Goal: Communication & Community: Answer question/provide support

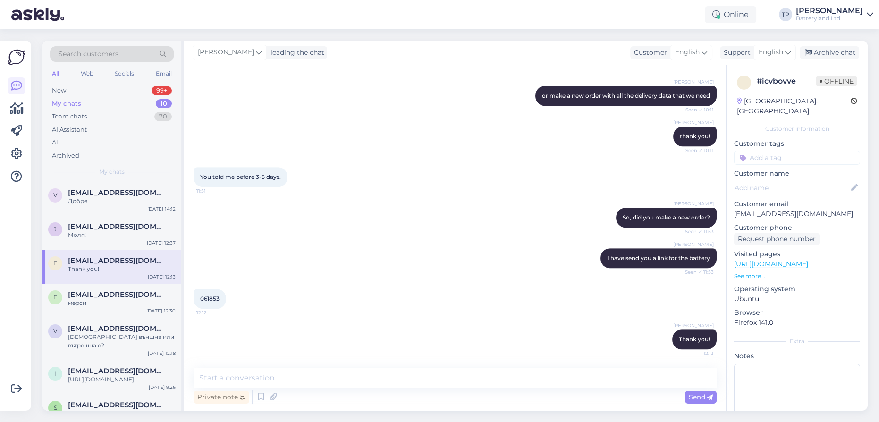
scroll to position [807, 0]
click at [98, 90] on div "New 99+" at bounding box center [112, 90] width 124 height 13
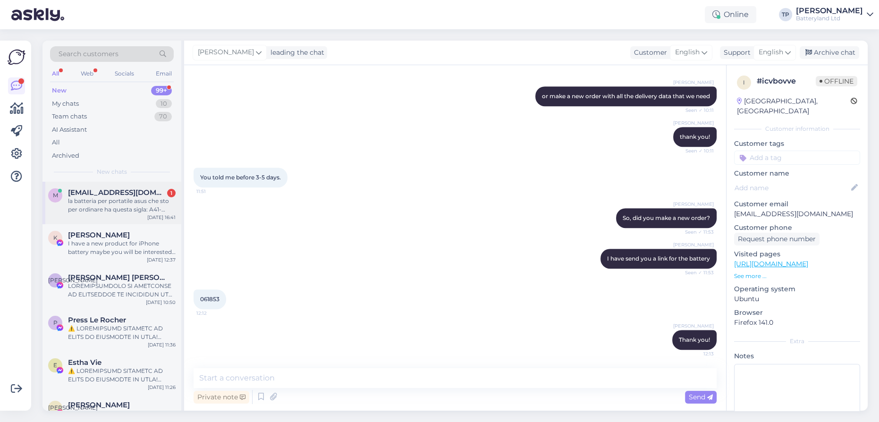
click at [89, 185] on div "m [PERSON_NAME][EMAIL_ADDRESS][DOMAIN_NAME] 1 la batteria per portatile asus ch…" at bounding box center [112, 203] width 139 height 43
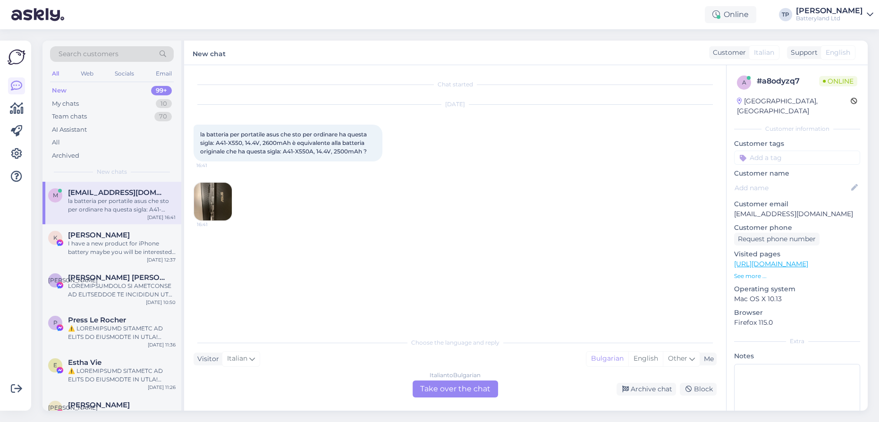
click at [447, 391] on div "Italian to Bulgarian Take over the chat" at bounding box center [455, 389] width 85 height 17
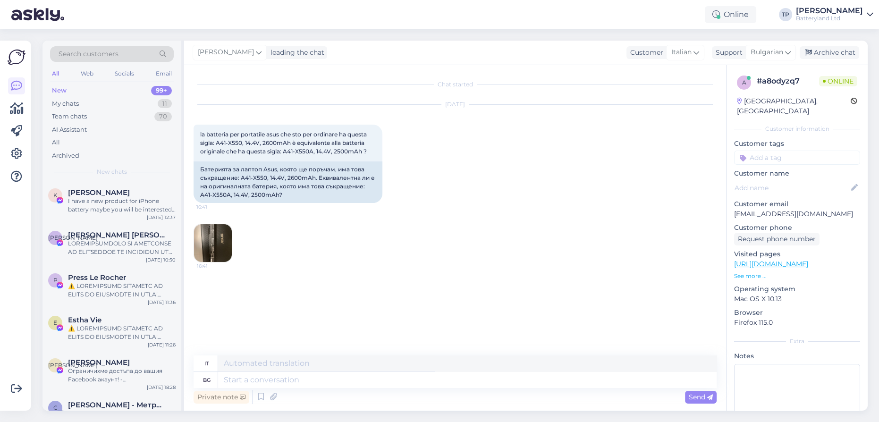
click at [440, 389] on div "Private note Send" at bounding box center [455, 397] width 523 height 18
drag, startPoint x: 239, startPoint y: 177, endPoint x: 265, endPoint y: 179, distance: 26.0
click at [265, 179] on div "Батерията за лаптоп Asus, която ще поръчам, има това съкращение: A41-X550, 14.4…" at bounding box center [288, 183] width 189 height 42
copy div "A41-X550"
click at [276, 378] on textarea at bounding box center [467, 380] width 499 height 16
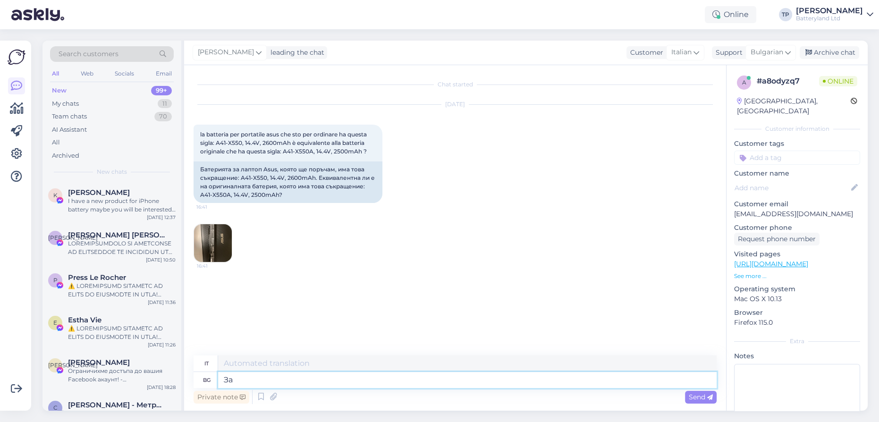
type textarea "За"
type textarea "Per"
type textarea "За кой"
type textarea "Per chi?"
type textarea "За кой модел ла"
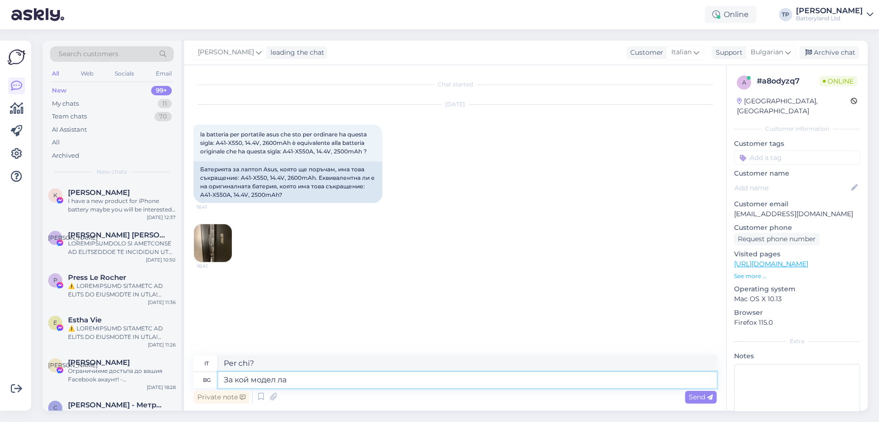
type textarea "Per quale modello"
type textarea "За кой модел лаптоп"
type textarea "Per quale modello di laptop"
type textarea "За кой модел лаптоп искате"
type textarea "Per quale modello di laptop desideri acquistarlo?"
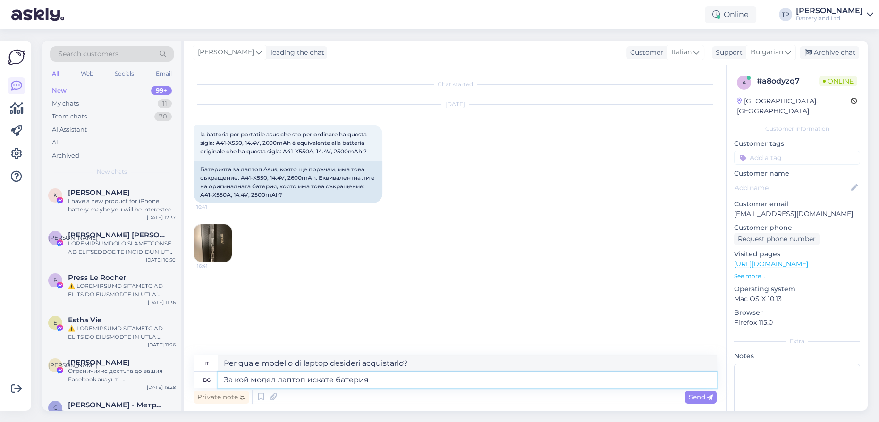
type textarea "За кой модел лаптоп искате батерия?"
type textarea "Per quale modello di laptop desideri una batteria?"
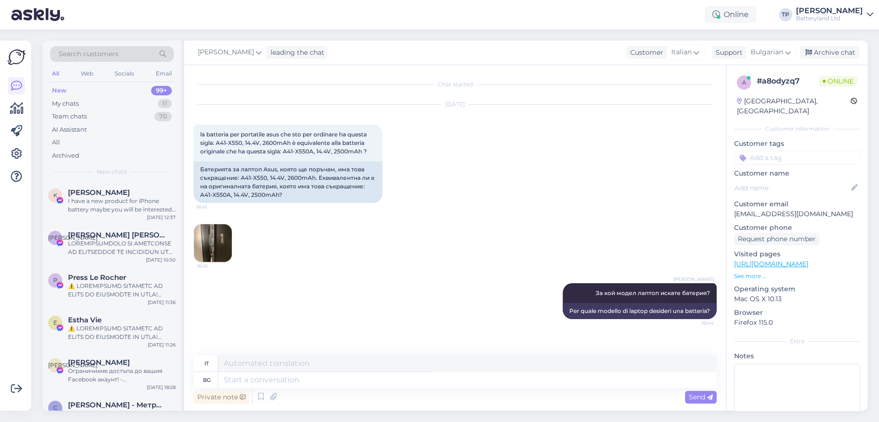
click at [207, 238] on img at bounding box center [213, 243] width 38 height 38
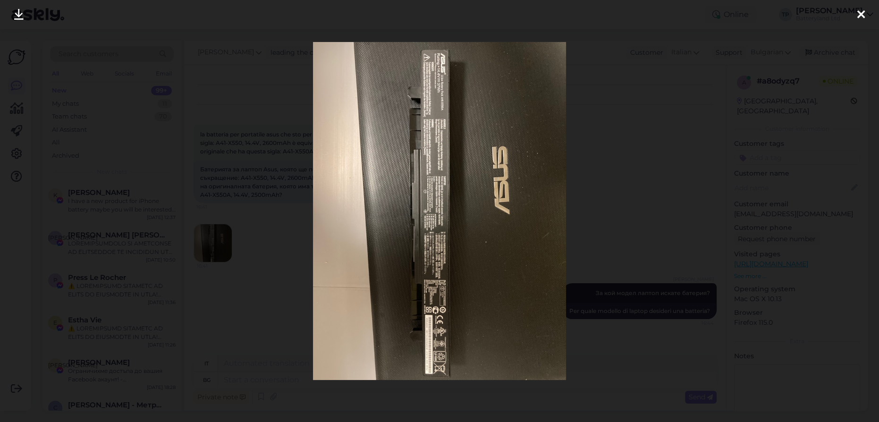
click at [859, 17] on icon at bounding box center [862, 15] width 8 height 12
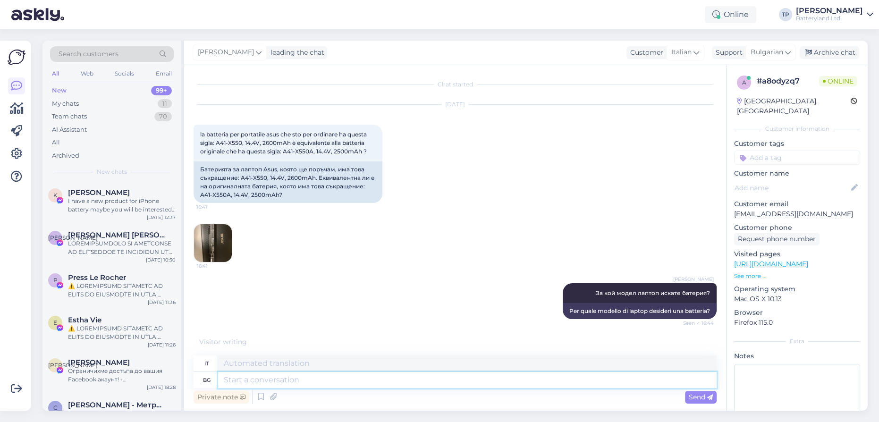
click at [254, 384] on textarea at bounding box center [467, 380] width 499 height 16
type textarea "АК"
type textarea "AK"
type textarea "АО И"
type textarea "AO"
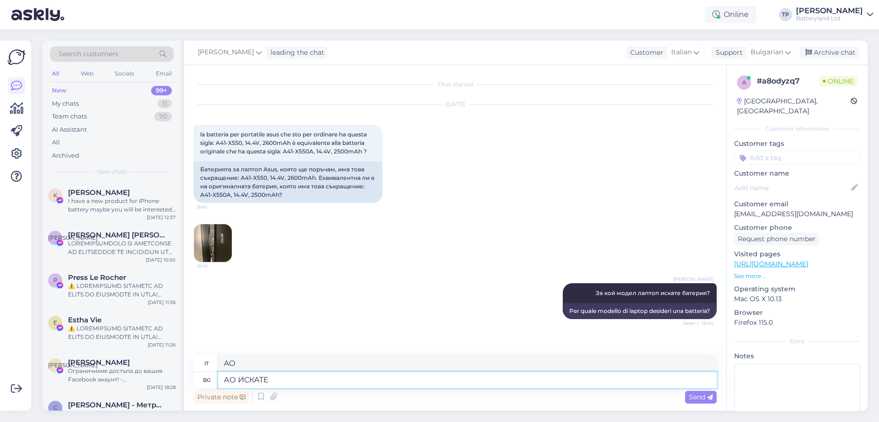
type textarea "АО ИСКАТЕ"
type textarea "AO TU VUOI"
type textarea "АО ИСКАТЕ ДА С"
type textarea "VUOI"
type textarea "АО ИСКАТЕ ДА СЪВ"
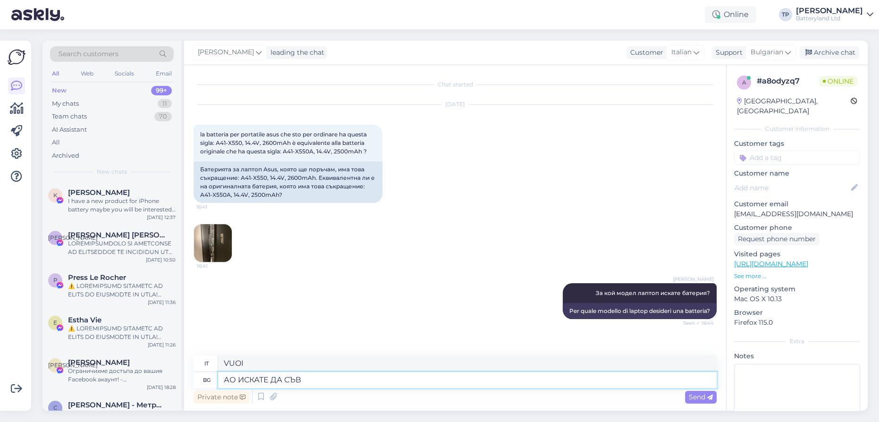
type textarea "AO VUOI ESSERE"
type textarea "АО ИСКАТЕ ДА СЪВПА"
type textarea "VUOI ABBINARE?"
type textarea "АО ИСКАТ"
type textarea "AO TU VUOI"
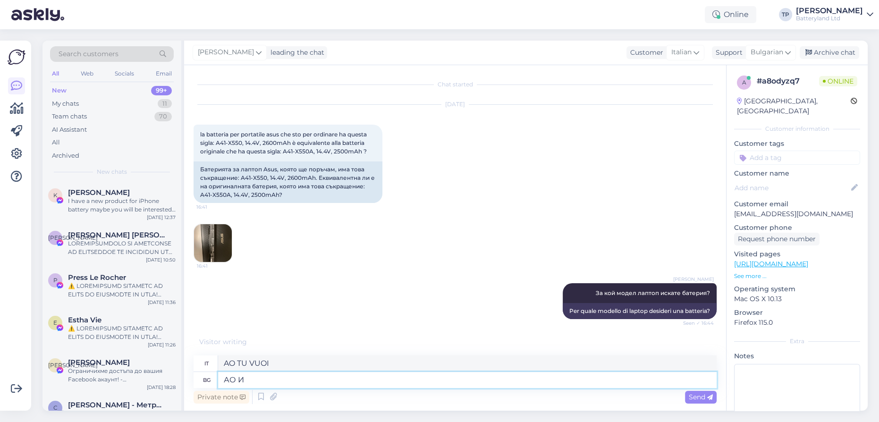
type textarea "АО"
type textarea "AO"
type textarea "Ако"
type textarea "Se"
type textarea "Ако искате д"
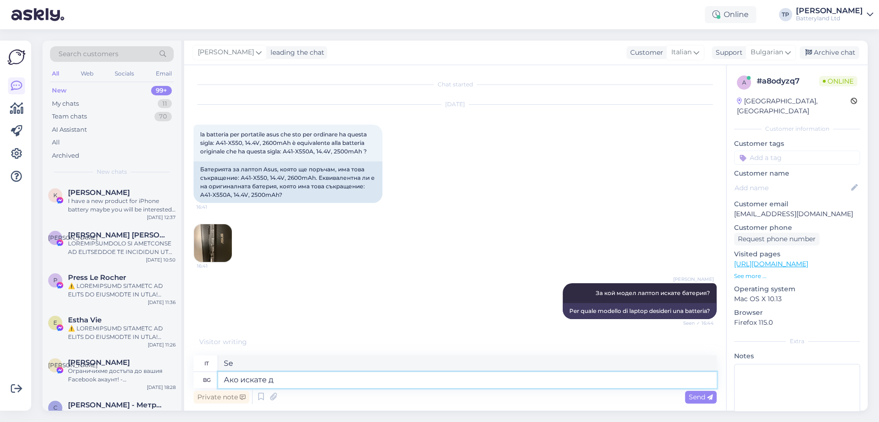
type textarea "Se vuoi"
type textarea "Ако искате да"
type textarea "Se lo desidera"
type textarea "Ако искате да съвпада"
type textarea "Se vuoi che corrisponda"
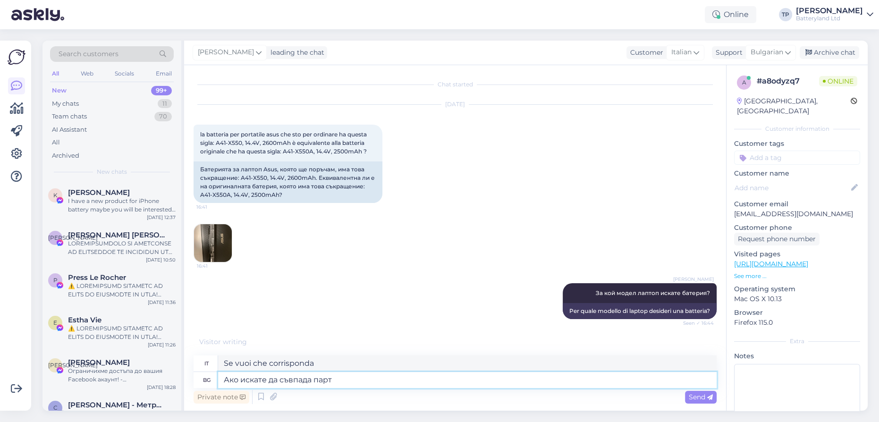
type textarea "Ако искате да съвпада парт н"
type textarea "Se vuoi abbinare la parte"
type textarea "Ако искате да съвпада парт номера"
type textarea "Se vuoi che il numero di parte corrisponda"
type textarea "Ако искате да съвпада парт номера на батерията к"
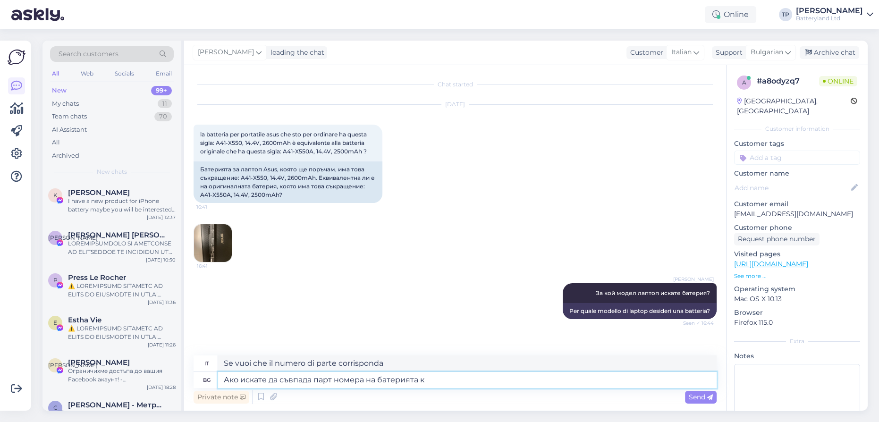
type textarea "Se si desidera che il numero di parte della batteria corrisponda"
type textarea "Ако искате да съвпада парт номера на батерията който е"
type textarea "Se si desidera che il numero di parte della batteria corrisponda a quale"
type textarea "Ако искате да съвпада парт номера на батерията който е"
type textarea "Se si desidera abbinare il numero di parte della batteria che è"
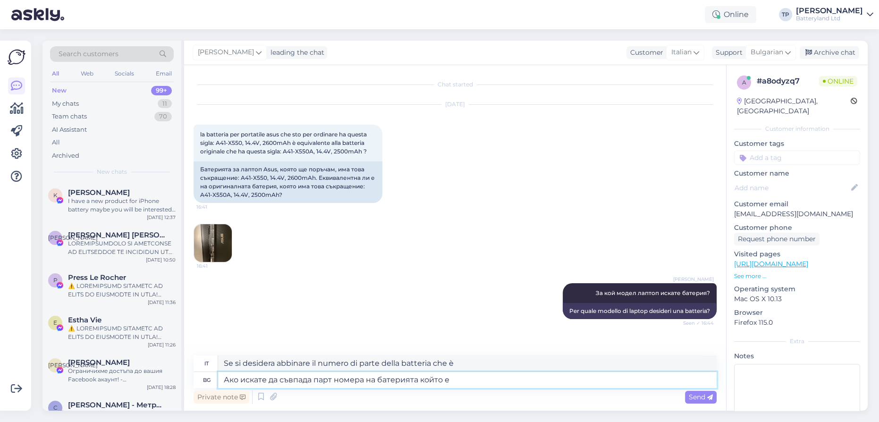
paste textarea "A41-X550A"
type textarea "Ако искате да съвпада парт номера на батерията който е A41-X550A"
type textarea "Se vuoi abbinare il codice della batteria che è A41-X550A"
type textarea "Ако искате да съвпада парт номера на батерията който е A41-X550A ,т"
type textarea "Se si desidera abbinare il numero di parte della batteria che è A41-X550A,"
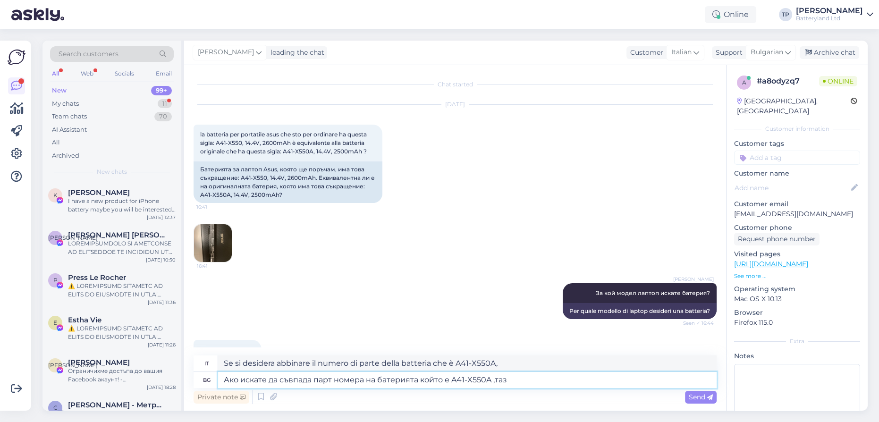
scroll to position [39, 0]
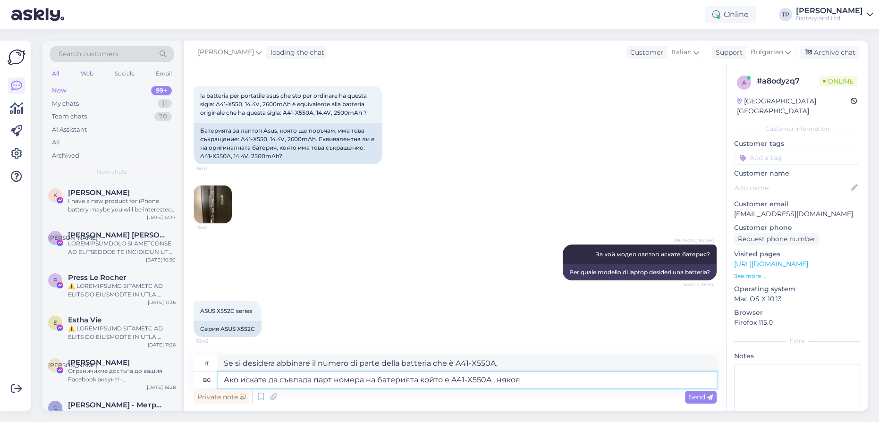
type textarea "Ако искате да съвпада парт номера на батерията който е A41-X550A , някоя"
type textarea "Se si desidera abbinare il numero di parte della batteria che è A41-X550A, qual…"
type textarea "Ако искате да съвпада парт номера на батерията който е A41-X550A , някоя от т"
type textarea "Se si desidera abbinare il numero di parte della batteria che è A41-X550A, uno …"
type textarea "Ако искате да съвпада парт номера на батерията който е A41-X550A , някоя от тези"
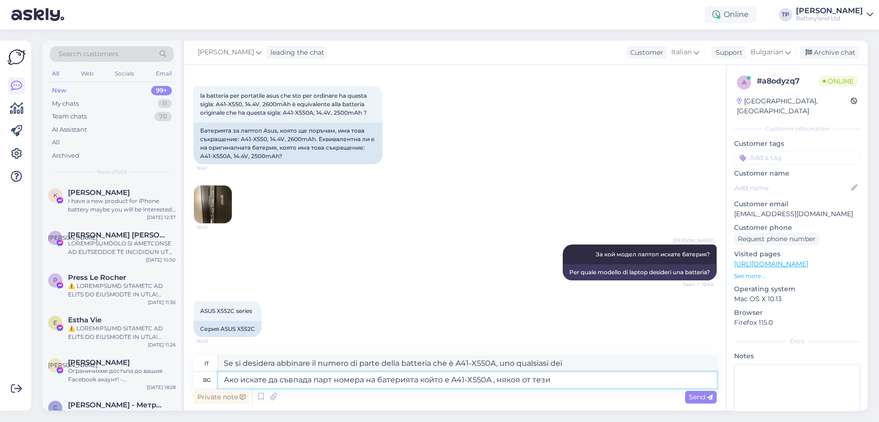
type textarea "Se vuoi abbinare il numero di parte della batteria che è A41-X550A, uno qualsia…"
type textarea "Ако искате да съвпада парт номера на батерията който е A41-X550A , някоя от тез…"
type textarea "Se vuoi abbinare il codice della batteria, ovvero A41-X550A, uno di questi farà…"
type textarea "Ако искате да съвпада парт номера на батерията който е A41-X550A , някоя от тез…"
type textarea "Se vuoi abbinare il numero di parte della batteria che è A41-X550A, hai bisogno…"
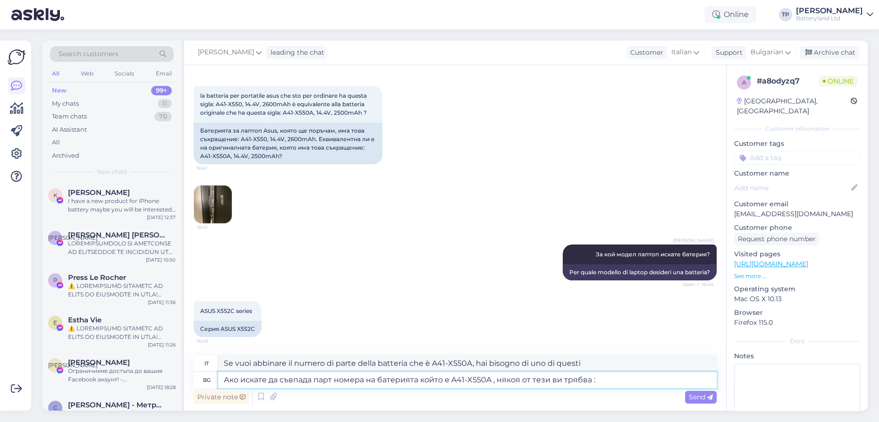
type textarea "Ако искате да съвпада парт номера на батерията който е A41-X550A , някоя от тез…"
type textarea "Se vuoi abbinare il codice della batteria A41-X550A, hai bisogno di uno di ques…"
paste textarea "[URL][DOMAIN_NAME]"
type textarea "Ако искате да съвпада парт номера на батерията който е A41-X550A , някоя от тез…"
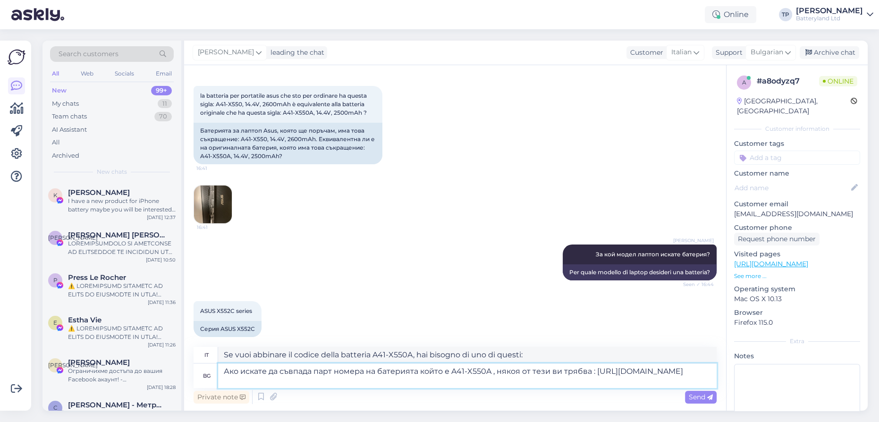
type textarea "Se vuoi abbinare il codice della batteria che è A41-X550A, hai bisogno di uno d…"
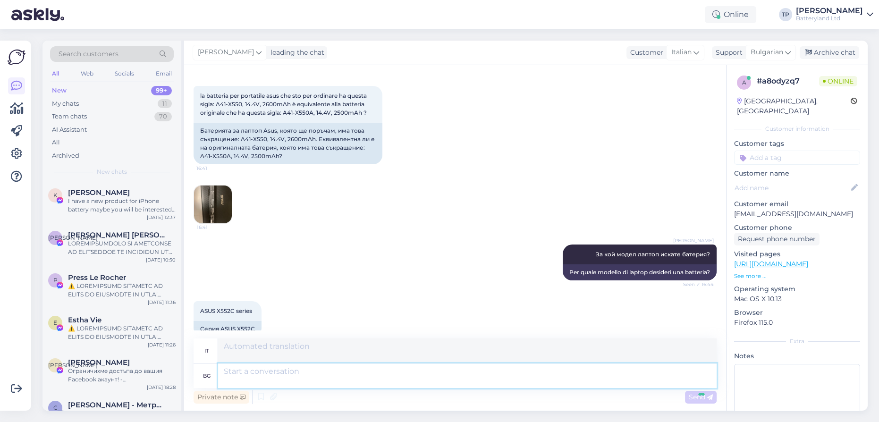
scroll to position [146, 0]
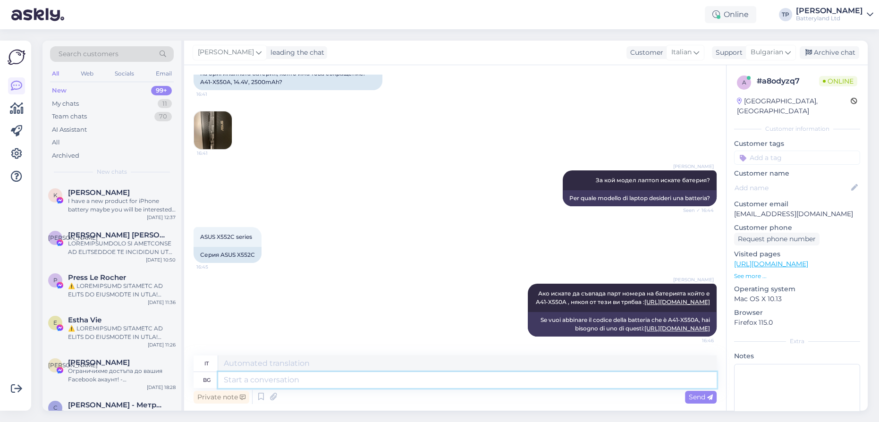
click at [374, 373] on textarea at bounding box center [467, 380] width 499 height 16
paste textarea "[URL][DOMAIN_NAME]"
type textarea "[URL][DOMAIN_NAME]"
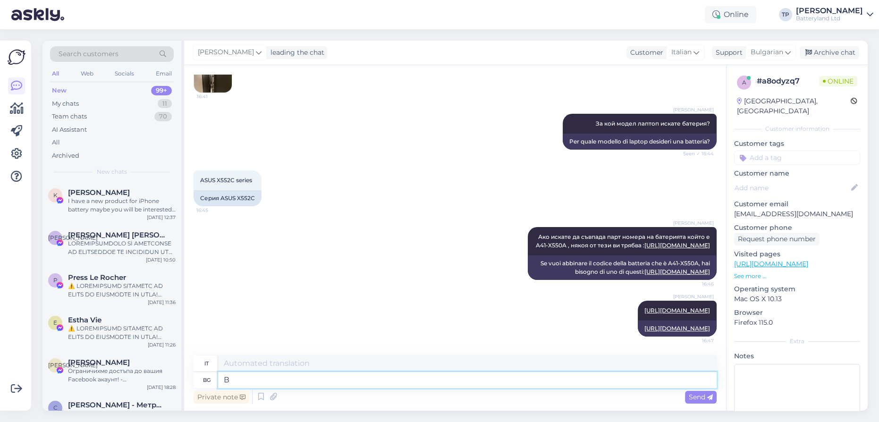
type textarea "Вт"
type textarea "In"
type textarea "Втората"
type textarea "Il secondo"
type textarea "Втората е"
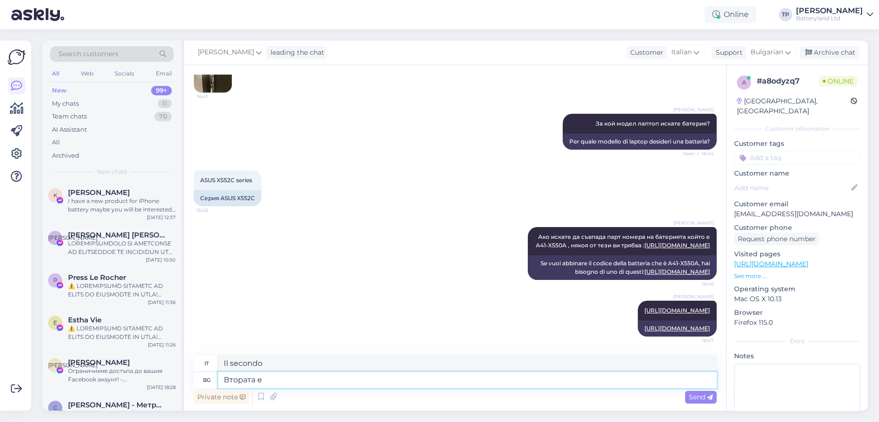
type textarea "Il secondo è"
type textarea "Втората е с п"
type textarea "Il secondo è con"
type textarea "Втората е с по голям"
type textarea "Il secondo è più grande."
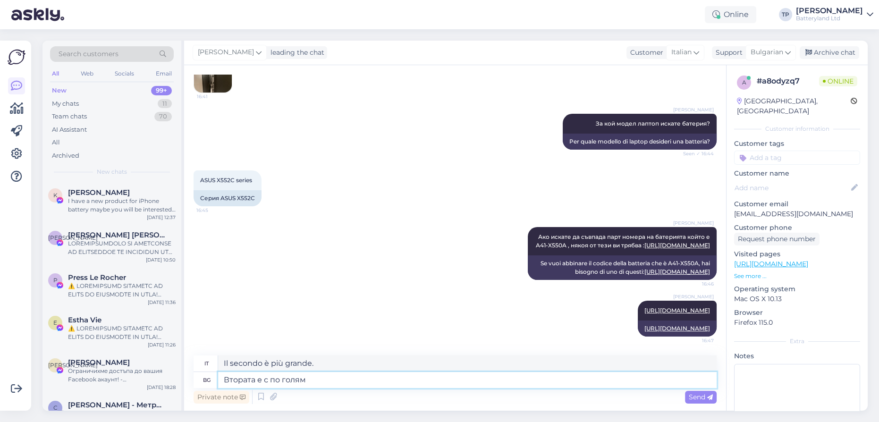
type textarea "Втората е с по голям к"
type textarea "Il secondo è più grande"
type textarea "Втората е с по голям капацитет и"
type textarea "Il secondo ha una capacità maggiore."
type textarea "Втората е с по голям капацитет и"
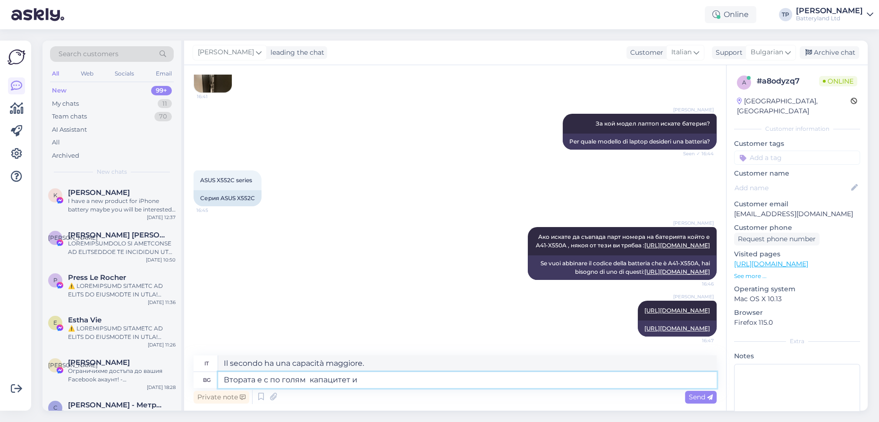
type textarea "Il secondo ha una capacità maggiore e"
type textarea "Втората е с по голям капацитет и малко"
type textarea "Il secondo ha una capacità maggiore e un po'"
type textarea "Втората е с по голям капацитет и малко ще с"
type textarea "Il secondo ha una capacità maggiore e richiederà un po' più di tempo."
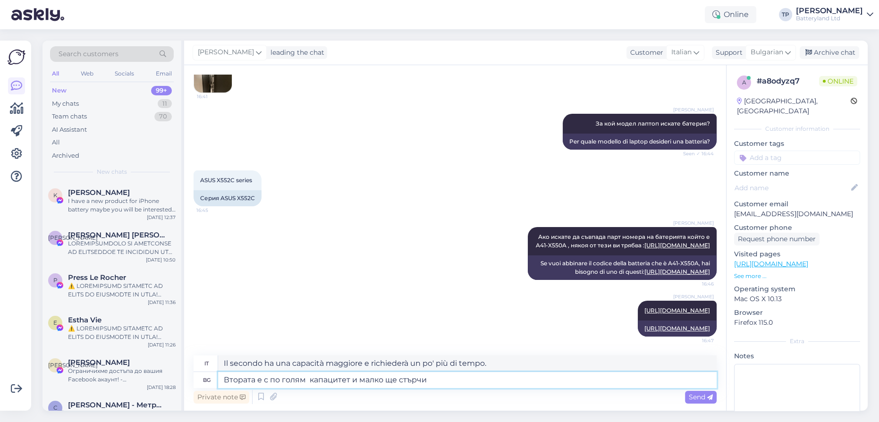
type textarea "Втората е с по голям капацитет и малко ще стърчи"
type textarea "Il secondo ha una capacità maggiore e sporgerà un po'."
type textarea "Втората е с по голям капацитет и малко ще стърчи от ла"
type textarea "Il secondo ha una capacità maggiore e sporgerà un po' da"
type textarea "Втората е с по голям капацитет и малко ще стърчи от лаптопа"
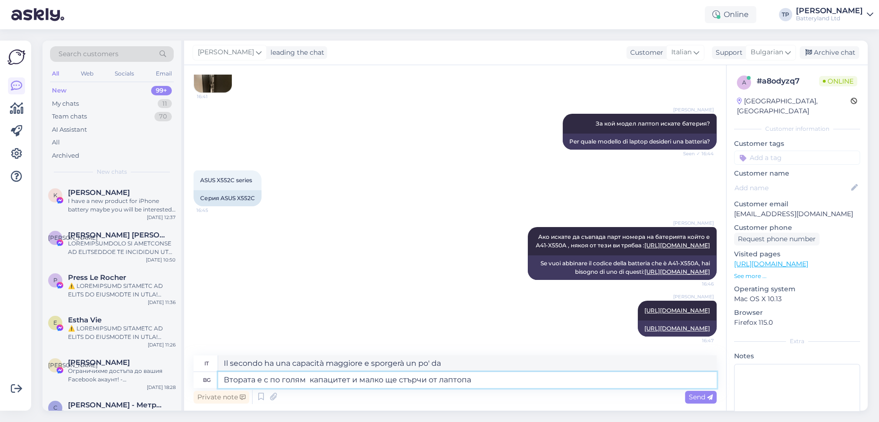
type textarea "Il secondo ha una capacità maggiore e sporge leggermente dal portatile."
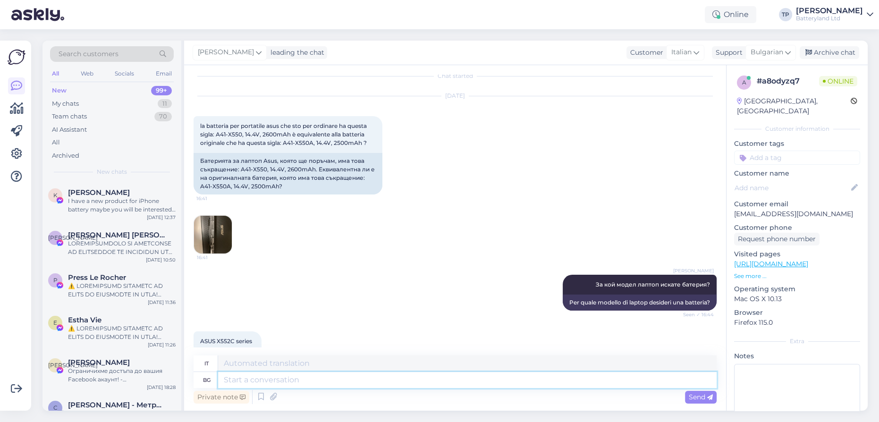
scroll to position [0, 0]
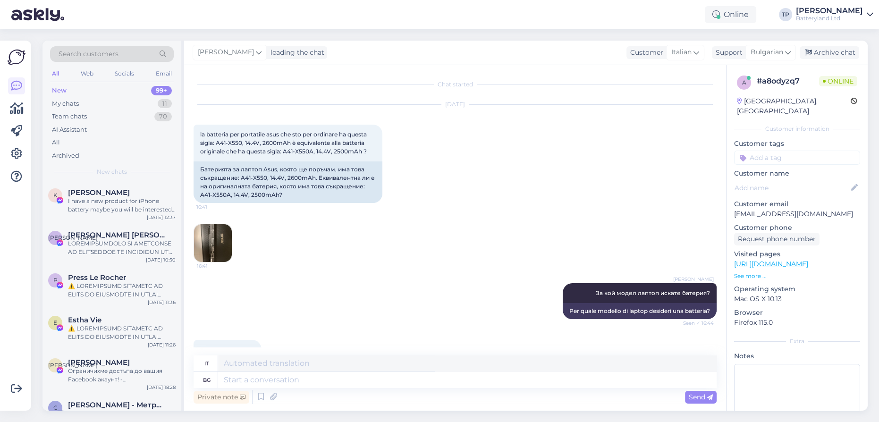
click at [224, 244] on img at bounding box center [213, 243] width 38 height 38
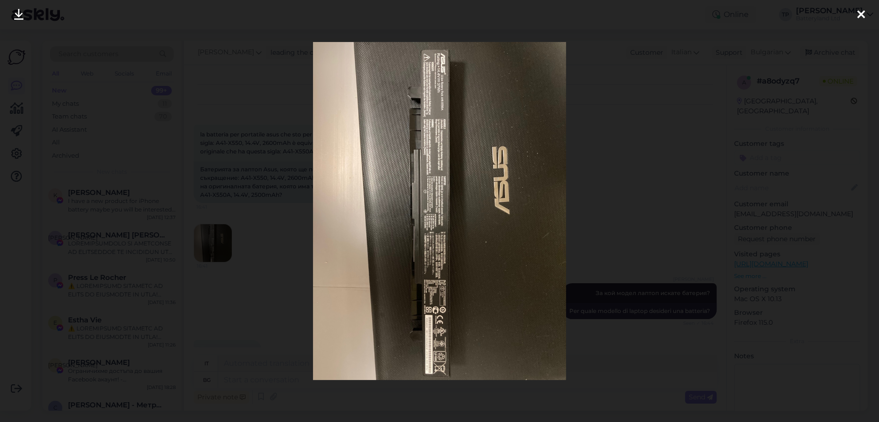
click at [863, 15] on icon at bounding box center [862, 15] width 8 height 12
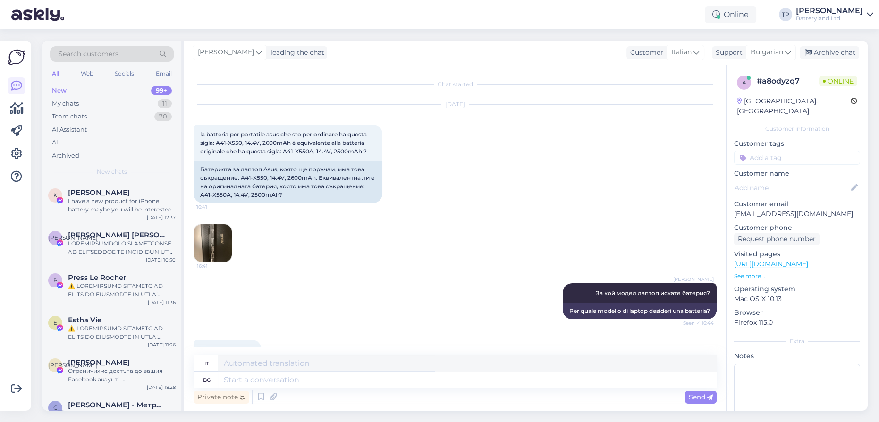
click at [213, 236] on img at bounding box center [213, 243] width 38 height 38
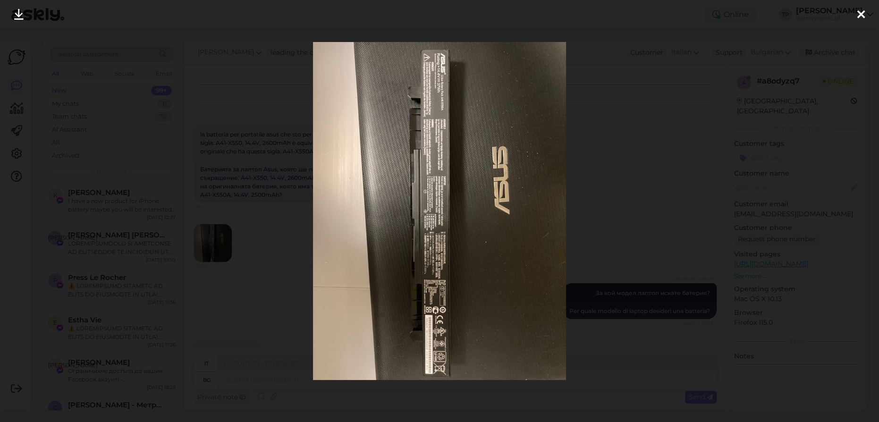
click at [862, 16] on icon at bounding box center [862, 15] width 8 height 12
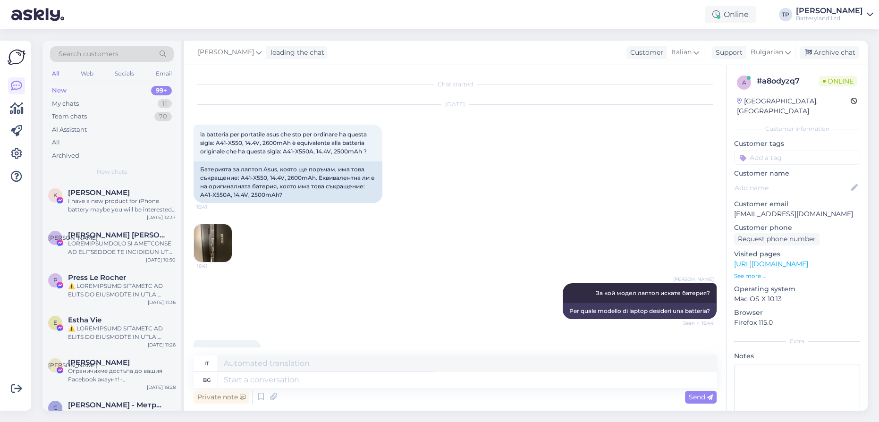
click at [386, 42] on div "[PERSON_NAME] leading the chat Customer Italian Support Bulgarian Archive chat" at bounding box center [526, 53] width 684 height 25
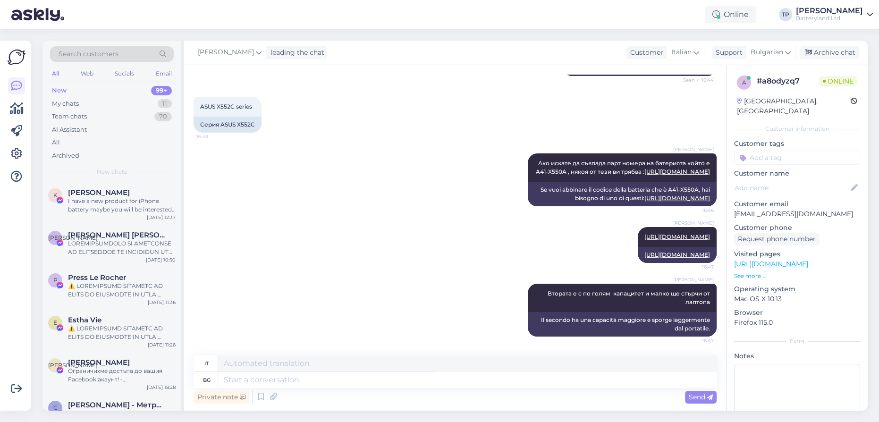
scroll to position [293, 0]
click at [504, 310] on icon at bounding box center [507, 310] width 6 height 6
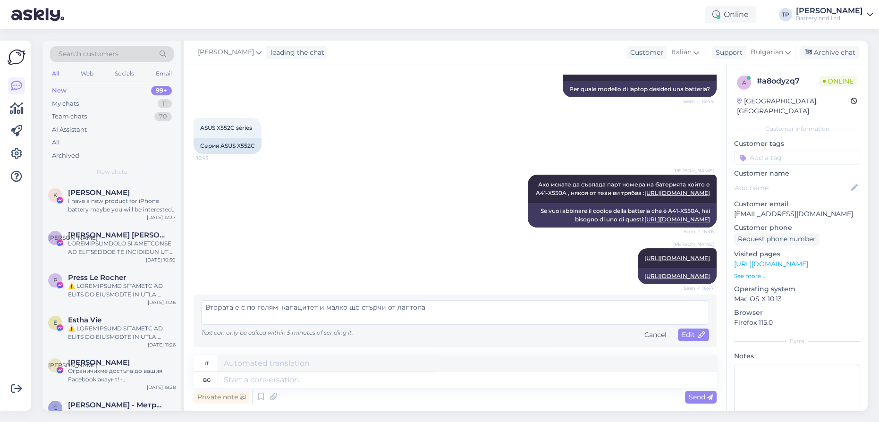
scroll to position [272, 0]
click at [471, 247] on div "[PERSON_NAME] [URL][DOMAIN_NAME] Seen ✓ 16:47 [URL][DOMAIN_NAME]" at bounding box center [455, 266] width 523 height 57
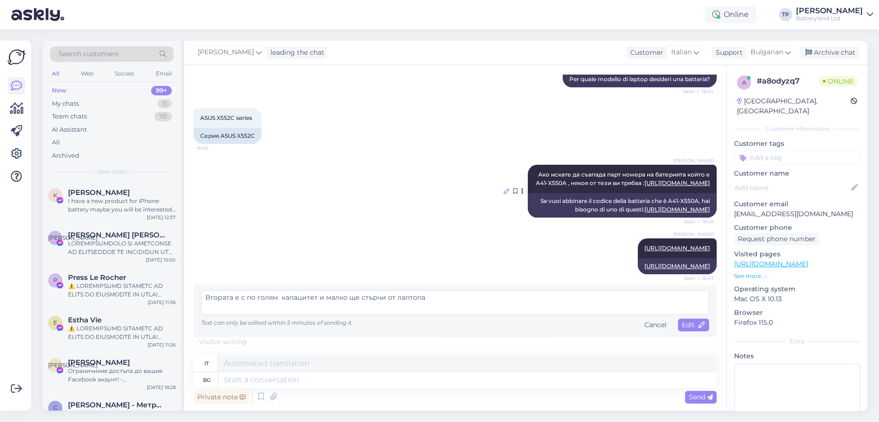
click at [504, 188] on icon at bounding box center [507, 191] width 6 height 6
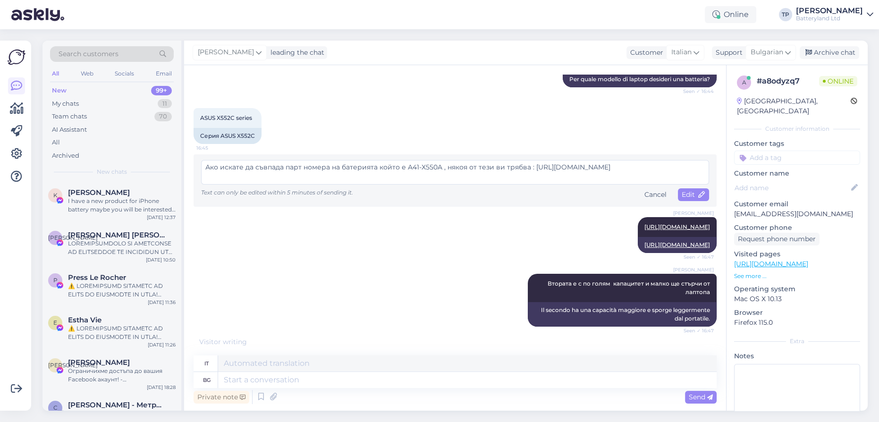
scroll to position [248, 0]
click at [440, 292] on div "[PERSON_NAME] Втората е с по голям капацитет и малко ще стърчи от лаптопа Seen …" at bounding box center [455, 301] width 523 height 74
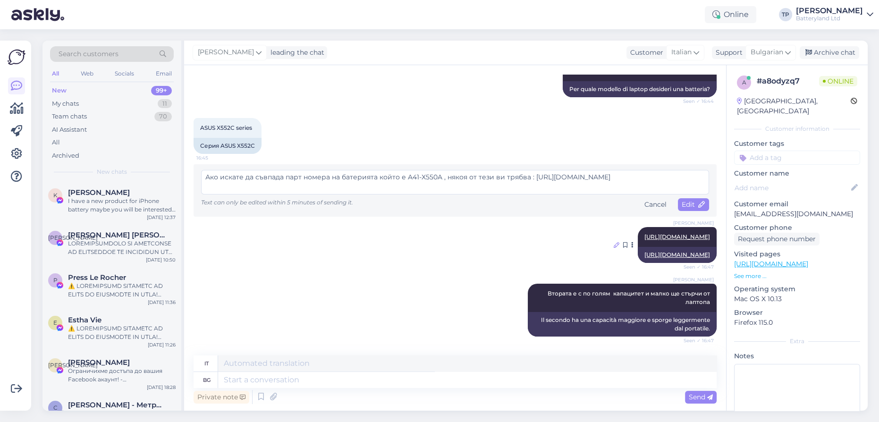
scroll to position [238, 0]
click at [498, 225] on div "[PERSON_NAME] [URL][DOMAIN_NAME] Seen ✓ 16:47 [URL][DOMAIN_NAME]" at bounding box center [455, 245] width 523 height 57
click at [614, 242] on icon at bounding box center [617, 245] width 6 height 6
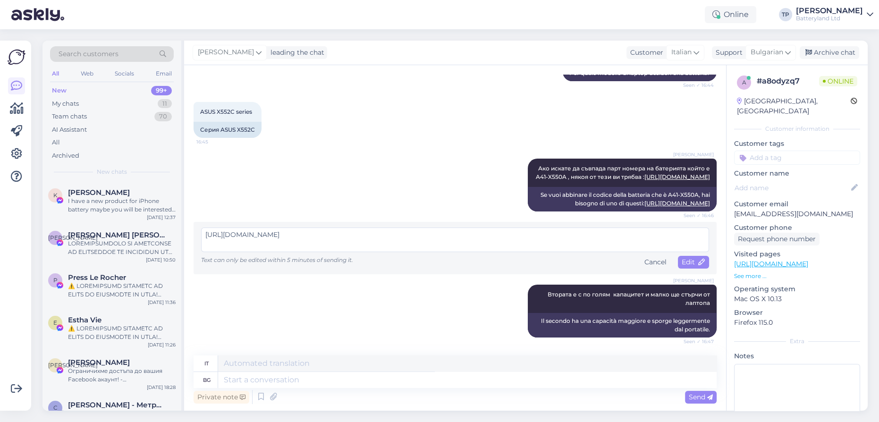
scroll to position [248, 0]
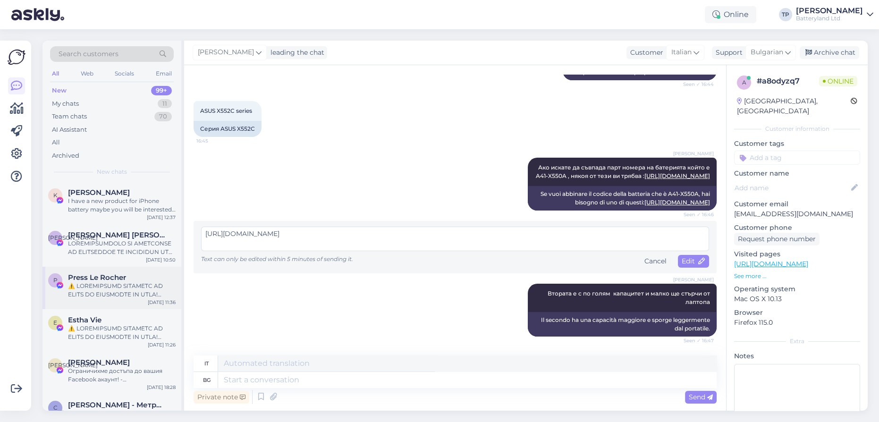
drag, startPoint x: 483, startPoint y: 260, endPoint x: 177, endPoint y: 258, distance: 306.1
click at [177, 258] on div "Search customers All Web Socials Email New 99+ My chats 11 Team chats 70 AI Ass…" at bounding box center [456, 226] width 826 height 370
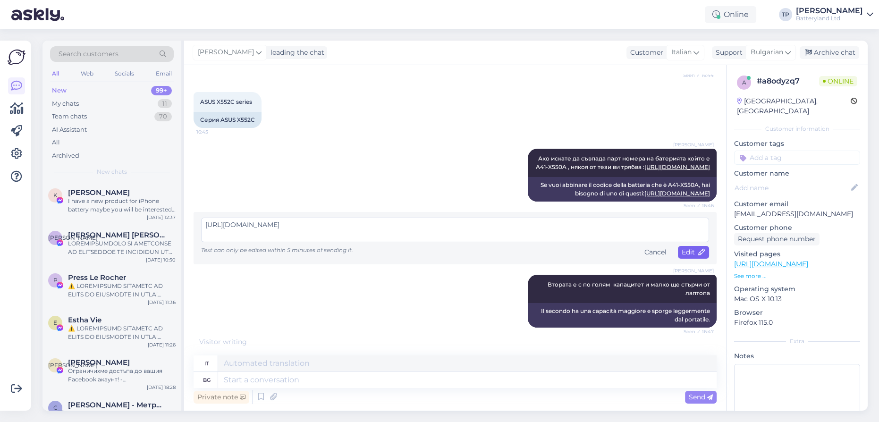
type textarea "[URL][DOMAIN_NAME]"
click at [689, 256] on span "Edit" at bounding box center [694, 252] width 24 height 9
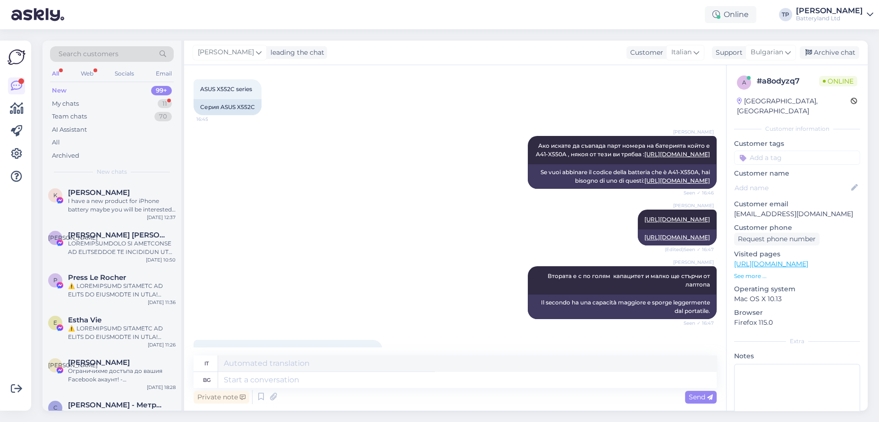
scroll to position [384, 0]
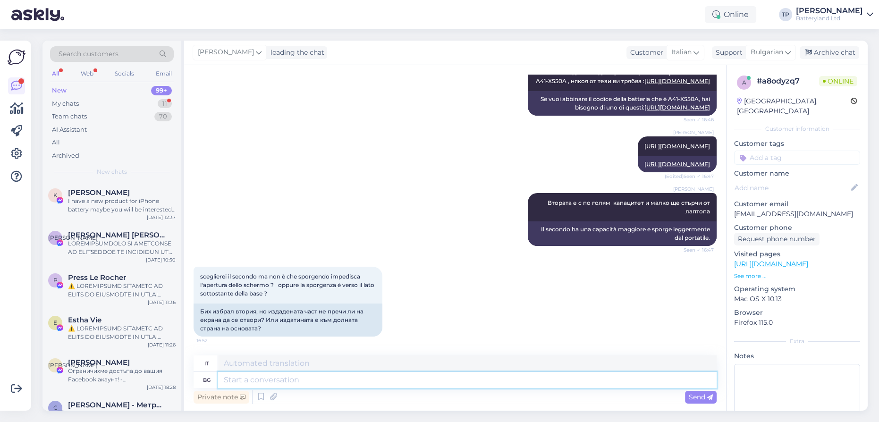
click at [269, 376] on textarea at bounding box center [467, 380] width 499 height 16
type textarea "По"
type textarea "Di"
type textarea "По скоро"
type textarea "Prima"
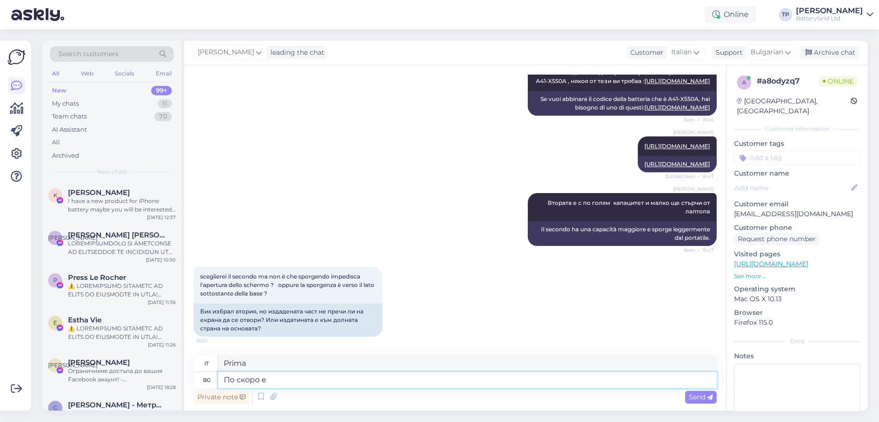
type textarea "По скоро е о"
type textarea "È prima."
type textarea "По скоро е отдолу"
type textarea "È più probabile che provenga dal basso."
type textarea "По скоро е отдолу и"
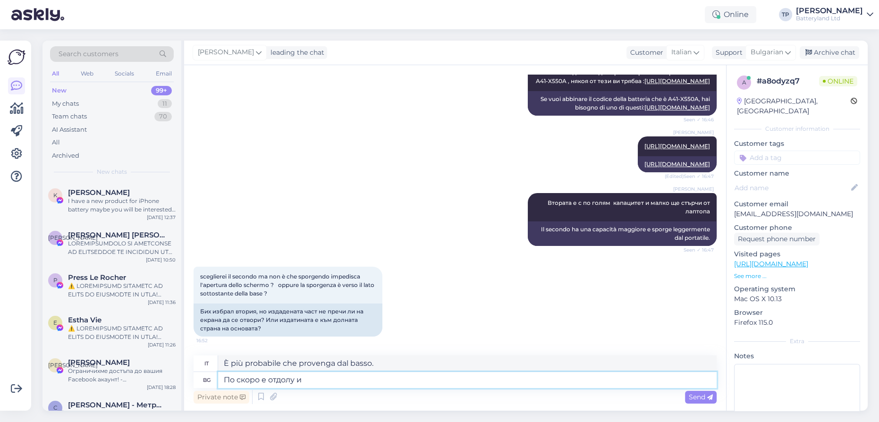
type textarea "È più probabile che provenga dal basso e"
type textarea "По скоро е отдолу и ще"
type textarea "È più probabile che sia al di sotto e lo sarà"
type textarea "По скоро е отдолу и ще повдига м"
type textarea "Piuttosto, viene dal basso e solleverà"
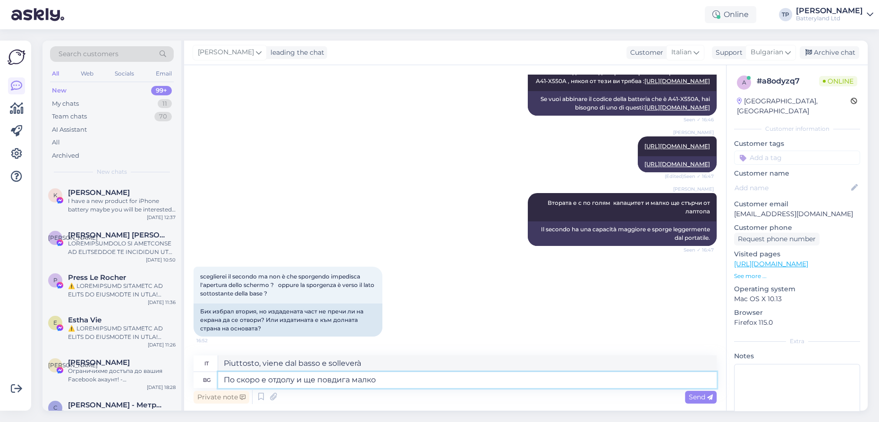
type textarea "По скоро е отдолу и ще повдига малко"
type textarea "È più probabile che provenga dal basso e che si sollevi un po'."
type textarea "По скоро е отдолу и ще повдига малко лаптома"
type textarea "È più probabile che provenga dal basso e che il giro si sollevi un po'."
type textarea "По скоро е отдолу и ще повдига малко лапто"
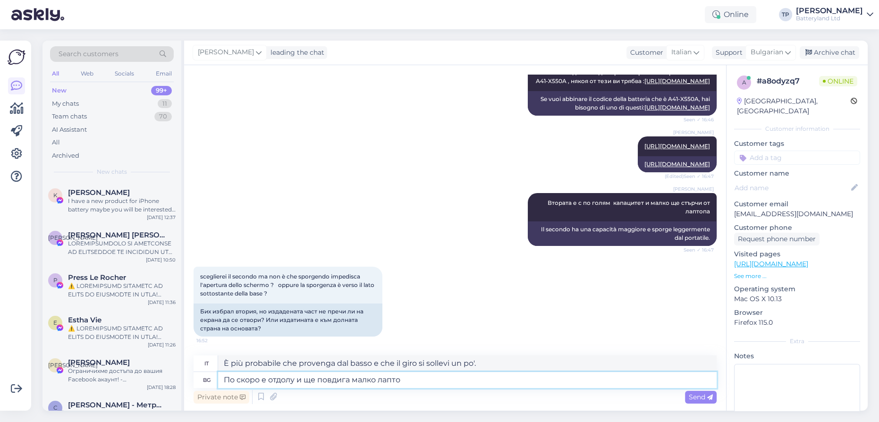
type textarea "È più probabile che provenga dal basso e che sollevi un po' il grembo."
type textarea "По скоро е отдолу и ще повдига малко лаптопа"
type textarea "È più probabile che provenga dal basso e che il portatile venga sollevato un po…"
type textarea "По скоро е отдолу и ще повдига малко лаптопа като с"
type textarea "È più come se fosse sotto e sollevasse un po' il portatile come"
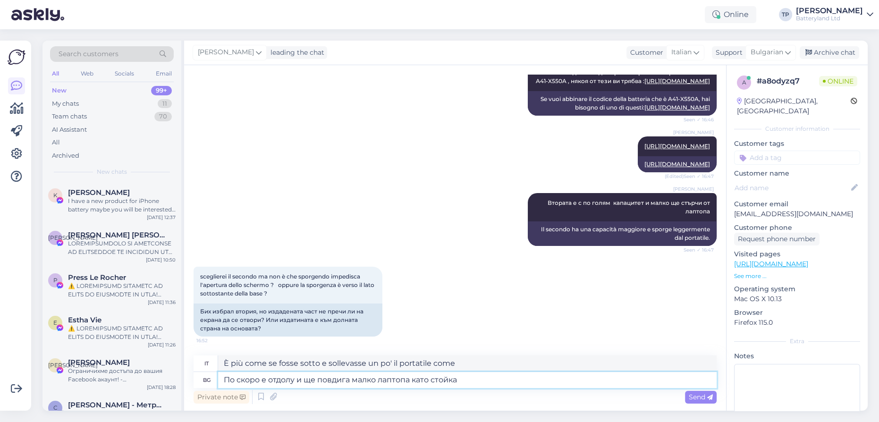
type textarea "По скоро е отдолу и ще повдига малко лаптопа като стойка"
type textarea "È più simile a una base e solleverà un po' il portatile, fungendo da supporto."
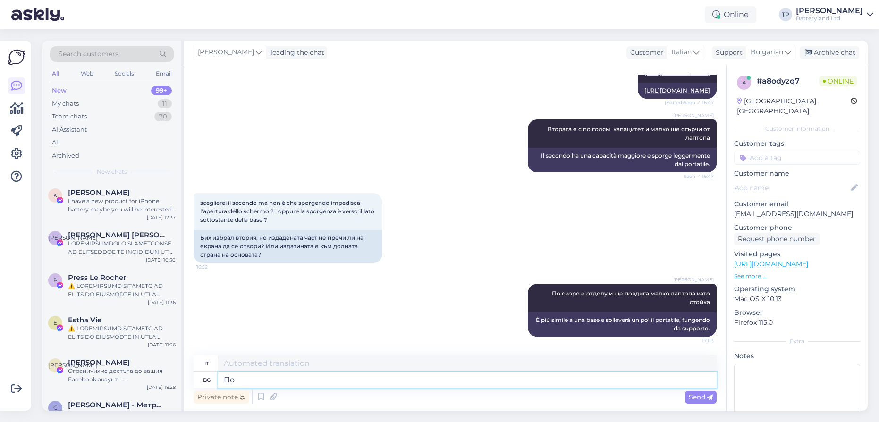
type textarea "Пор"
type textarea "Di"
type textarea "Поръчайте"
type textarea "Ordine"
type textarea "Поръчайте която"
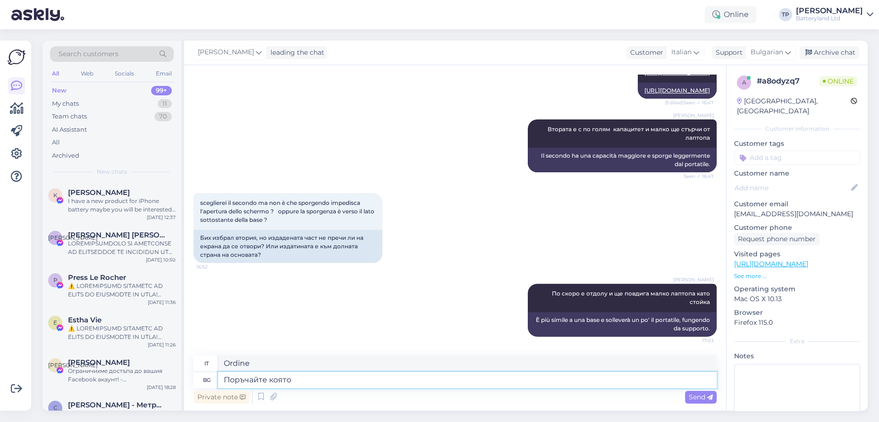
type textarea "Ordina quale"
type textarea "Поръчайте която прецените, има"
type textarea "Ordina quello che preferisci,"
type textarea "Поръчайте която прецените, [DEMOGRAPHIC_DATA] [PERSON_NAME]"
type textarea "Ordina quello che vuoi, io ce l'ho."
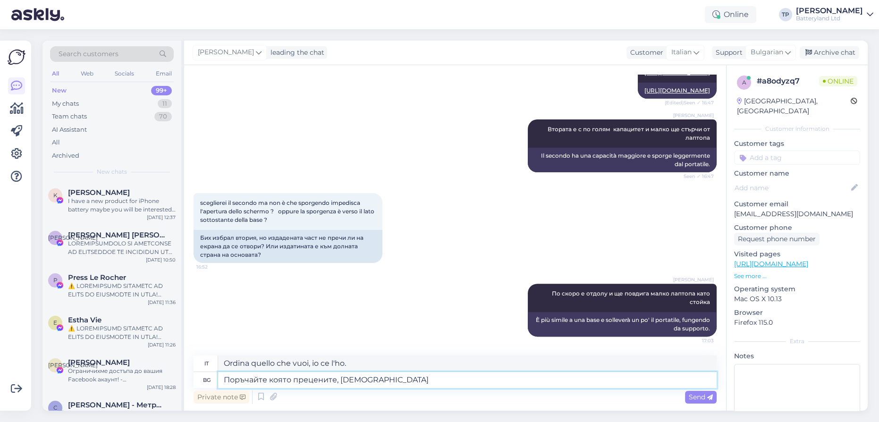
type textarea "Поръчайте която прецените, [DEMOGRAPHIC_DATA]"
type textarea "Ordina quello che preferisci, io ce l'ho."
type textarea "Поръчайте която прецените, [DEMOGRAPHIC_DATA] [PERSON_NAME]"
type textarea "Ordina quello che vuoi, noi lo abbiamo."
type textarea "Поръчайте която прецените, [DEMOGRAPHIC_DATA] и [PERSON_NAME]"
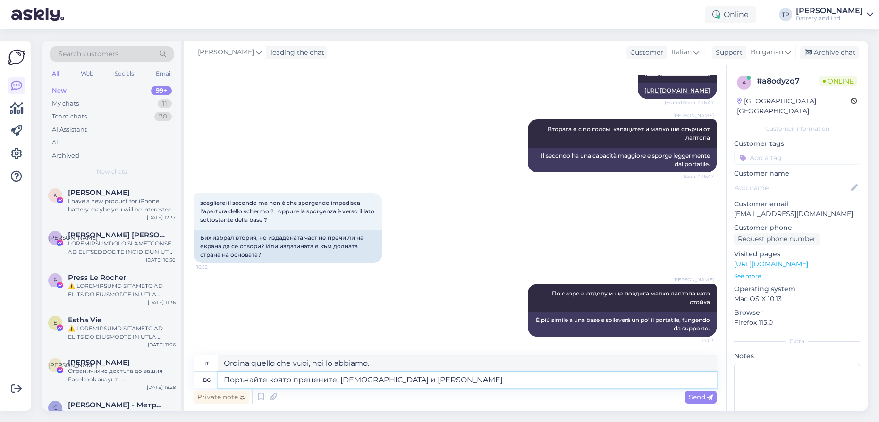
type textarea "Ordina quello che vuoi, abbiamo anche"
type textarea "Поръчайте която прецените, [DEMOGRAPHIC_DATA] и двата в"
type textarea "Ordina quello che preferisci, abbiamo entrambi."
type textarea "Поръчайте която прецените, [DEMOGRAPHIC_DATA] и двата варианта"
type textarea "Ordina quello che preferisci, abbiamo entrambe le opzioni."
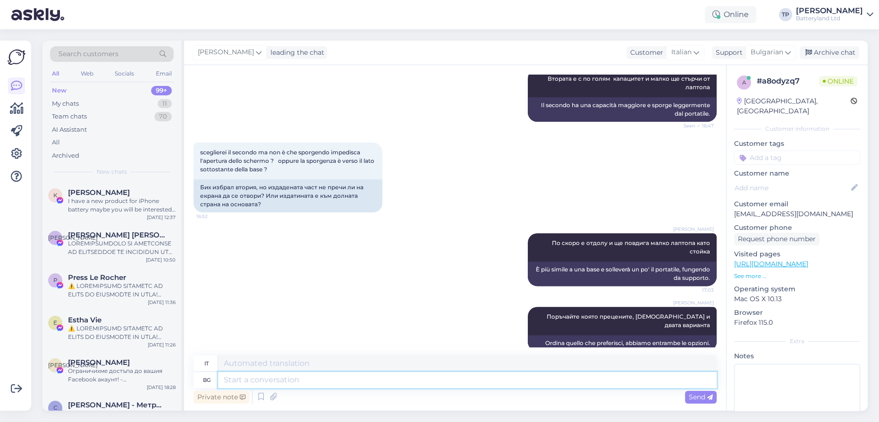
scroll to position [515, 0]
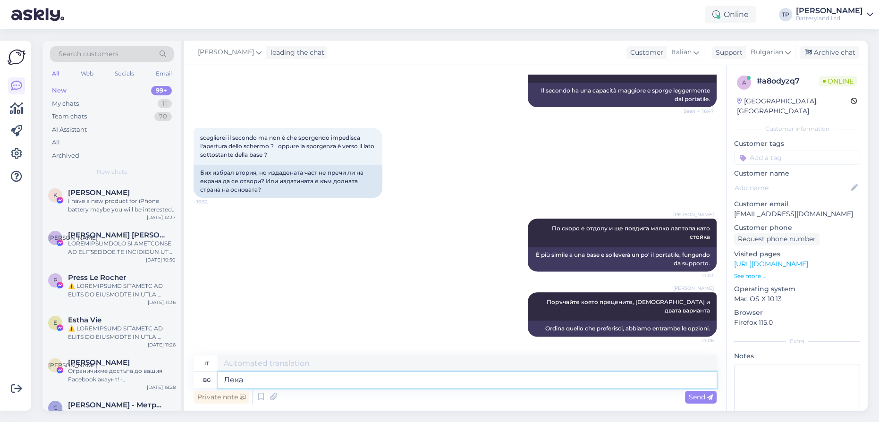
type textarea "Лека"
type textarea "[PERSON_NAME]"
type textarea "Лека вечер"
type textarea "Buonasera"
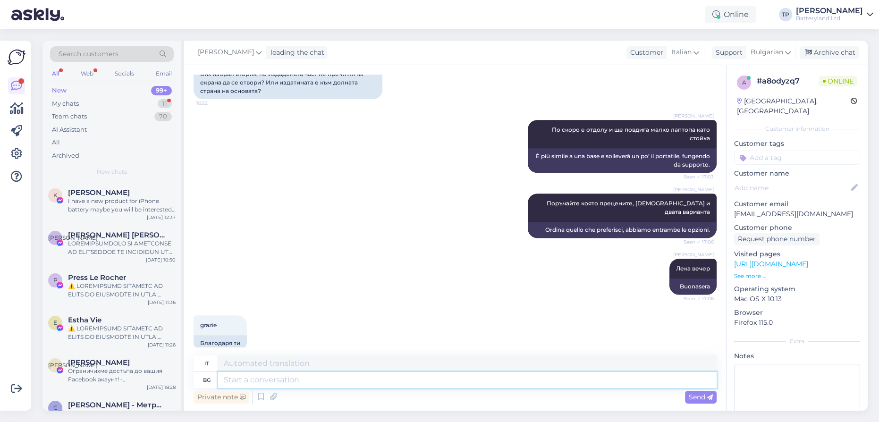
scroll to position [628, 0]
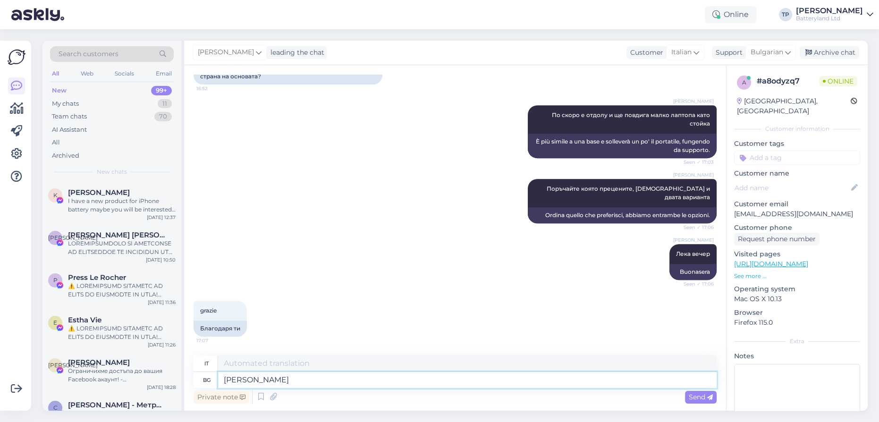
type textarea "И [PERSON_NAME]"
type textarea "E"
type textarea "И аз"
type textarea "Anche io"
type textarea "И аз благодаря"
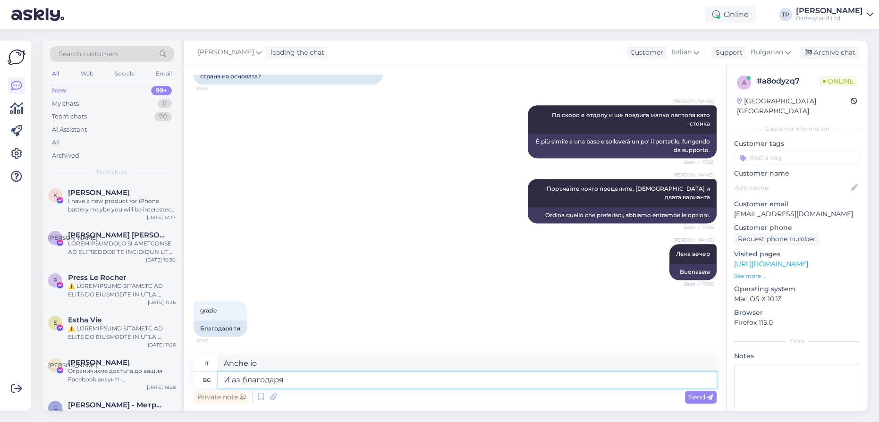
type textarea "Ringrazio anch'io."
type textarea "И аз благодаря!"
type textarea "Grazie anche a te!"
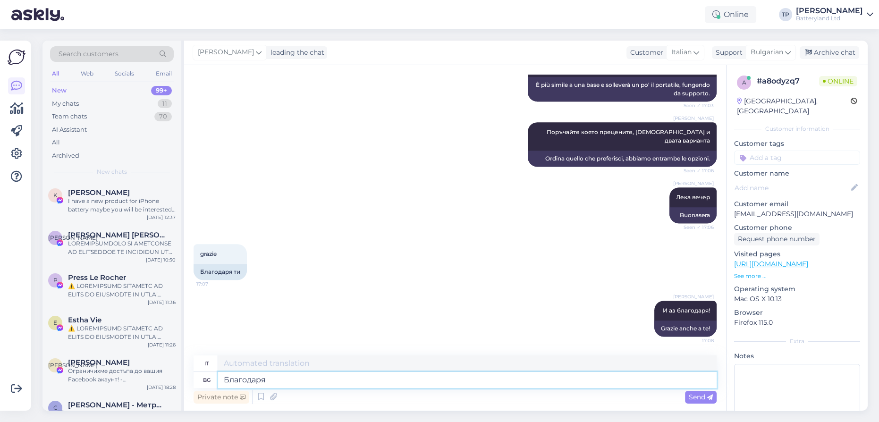
type textarea "Благодаря"
type textarea "Grazie"
type textarea "Благодаря за н"
type textarea "Grazie per"
type textarea "Благодаря за направената"
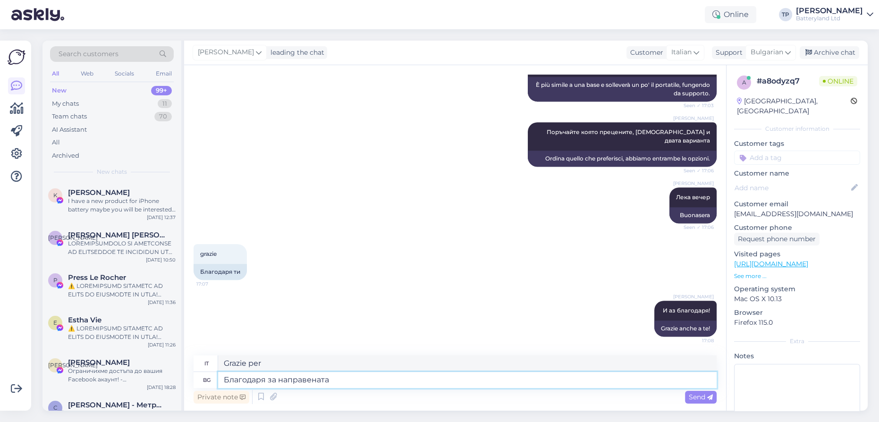
type textarea "Grazie per averlo fatto."
type textarea "Благодаря за направената поръчка и доверието към нас!"
type textarea "Grazie per il tuo ordine e per la fiducia riposta in noi!"
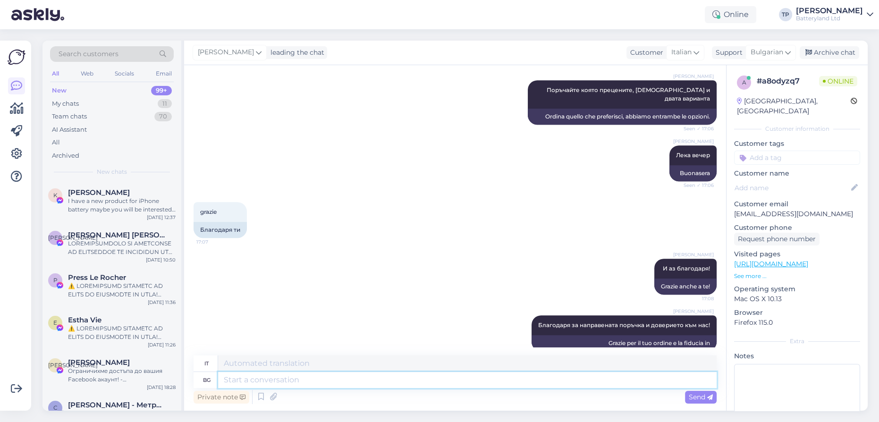
scroll to position [742, 0]
